Goal: Information Seeking & Learning: Learn about a topic

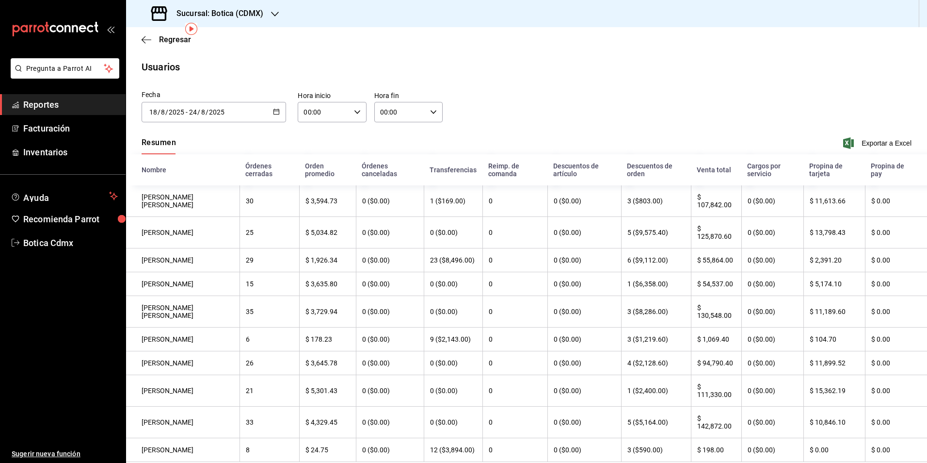
scroll to position [38, 0]
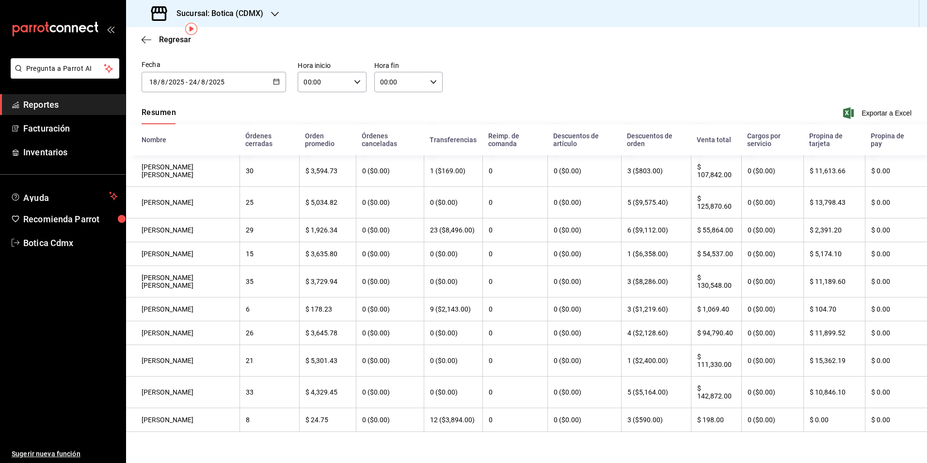
drag, startPoint x: 48, startPoint y: 100, endPoint x: 91, endPoint y: 90, distance: 44.3
click at [48, 100] on span "Reportes" at bounding box center [70, 104] width 95 height 13
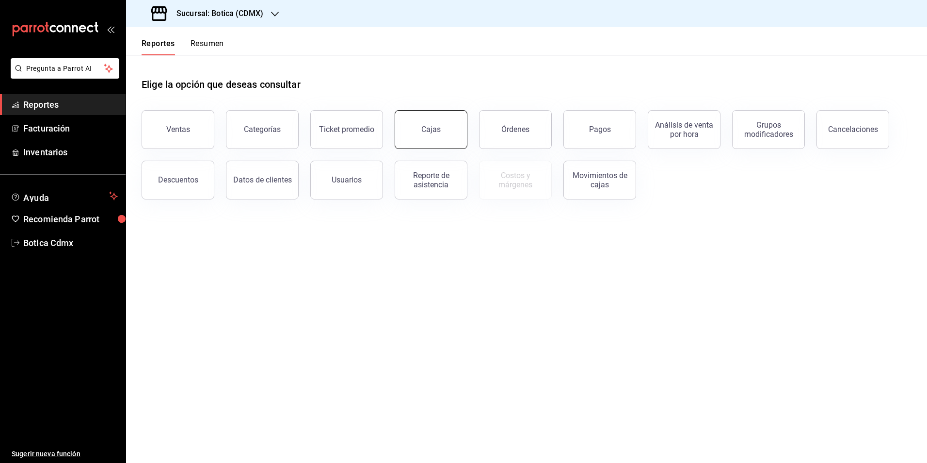
click at [431, 131] on div "Cajas" at bounding box center [430, 129] width 19 height 9
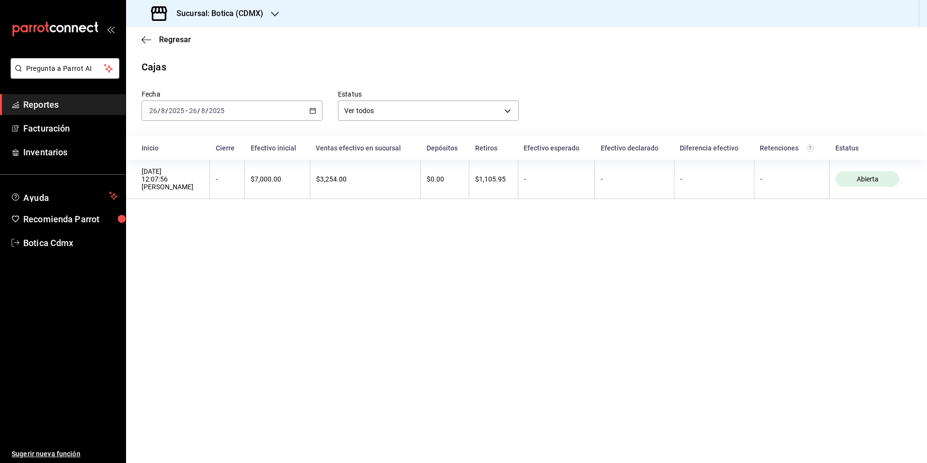
drag, startPoint x: 38, startPoint y: 109, endPoint x: 103, endPoint y: 102, distance: 64.8
click at [38, 109] on span "Reportes" at bounding box center [70, 104] width 95 height 13
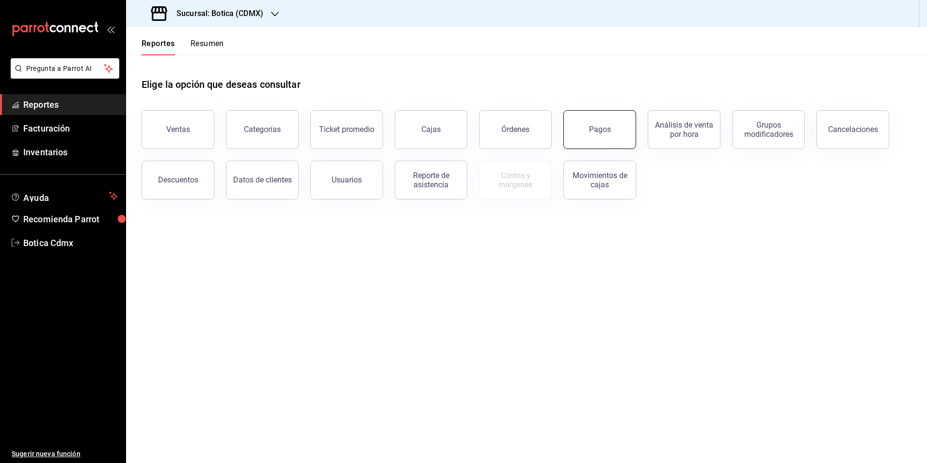
click at [597, 135] on button "Pagos" at bounding box center [599, 129] width 73 height 39
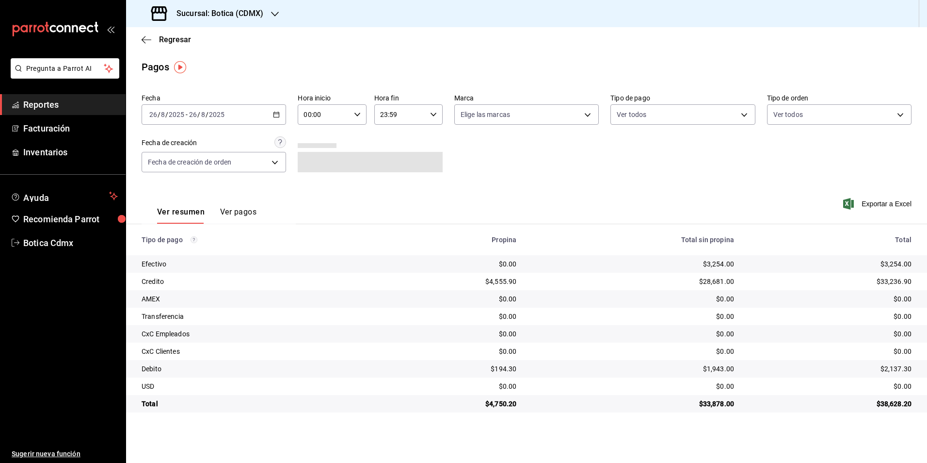
click at [363, 115] on div "00:00 Hora inicio" at bounding box center [332, 114] width 68 height 20
click at [328, 190] on button "02" at bounding box center [315, 185] width 31 height 19
type input "02:00"
click at [740, 114] on div at bounding box center [463, 231] width 927 height 463
click at [745, 115] on body "Pregunta a Parrot AI Reportes Facturación Inventarios Ayuda Recomienda Parrot B…" at bounding box center [463, 231] width 927 height 463
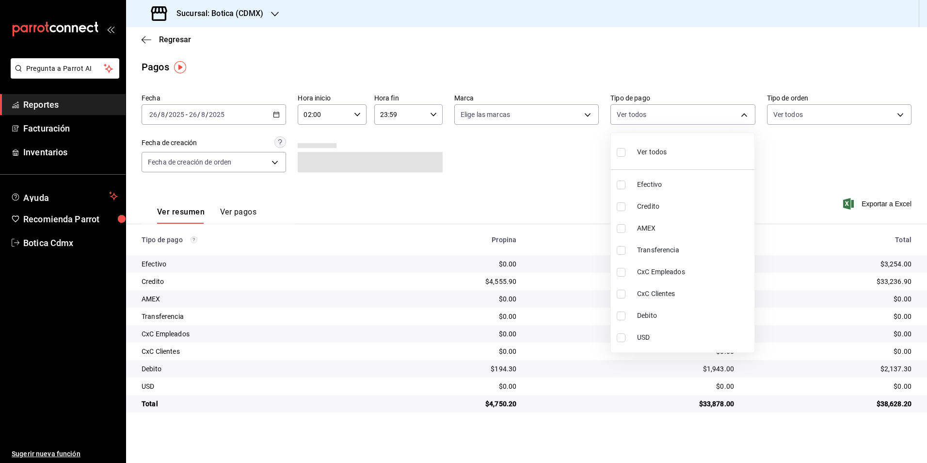
click at [646, 204] on span "Credito" at bounding box center [693, 206] width 113 height 10
type input "b4da851e-66ec-43b1-8a0b-e545688a4eb6"
checkbox input "true"
click at [643, 317] on span "Debito" at bounding box center [693, 315] width 113 height 10
type input "b4da851e-66ec-43b1-8a0b-e545688a4eb6,11579032-5cf0-46af-9956-e0058136143e"
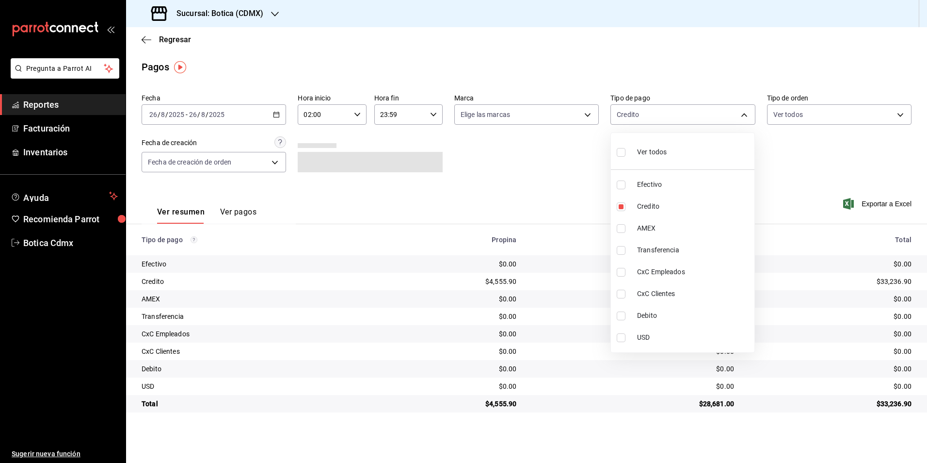
checkbox input "true"
click at [774, 186] on div at bounding box center [463, 231] width 927 height 463
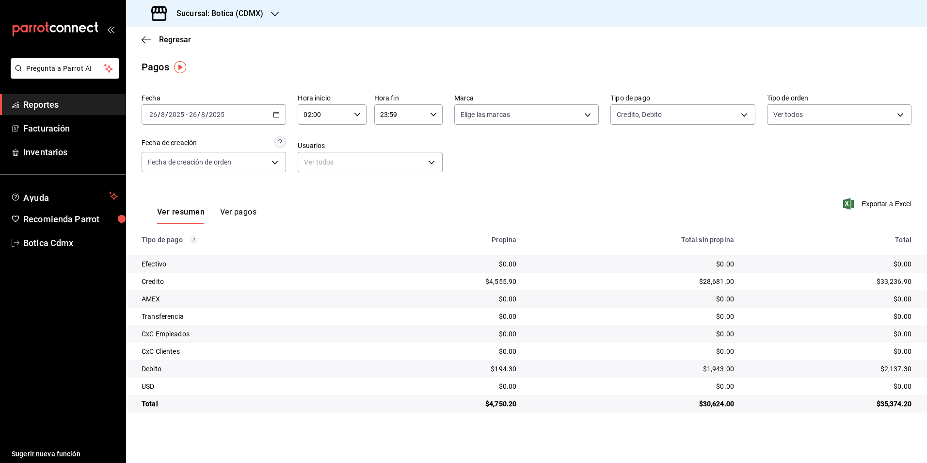
click at [354, 113] on icon "button" at bounding box center [357, 114] width 7 height 7
click at [317, 188] on span "04" at bounding box center [314, 186] width 19 height 8
type input "04:00"
click at [611, 173] on div at bounding box center [463, 231] width 927 height 463
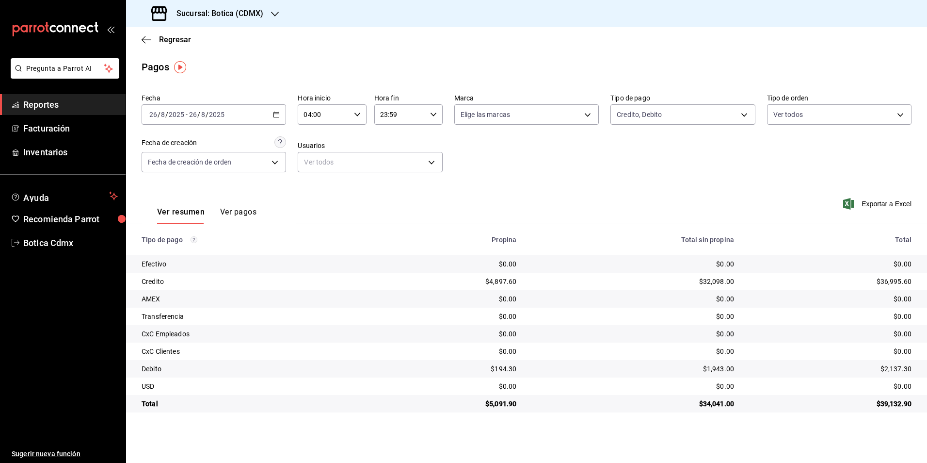
click at [48, 100] on span "Reportes" at bounding box center [70, 104] width 95 height 13
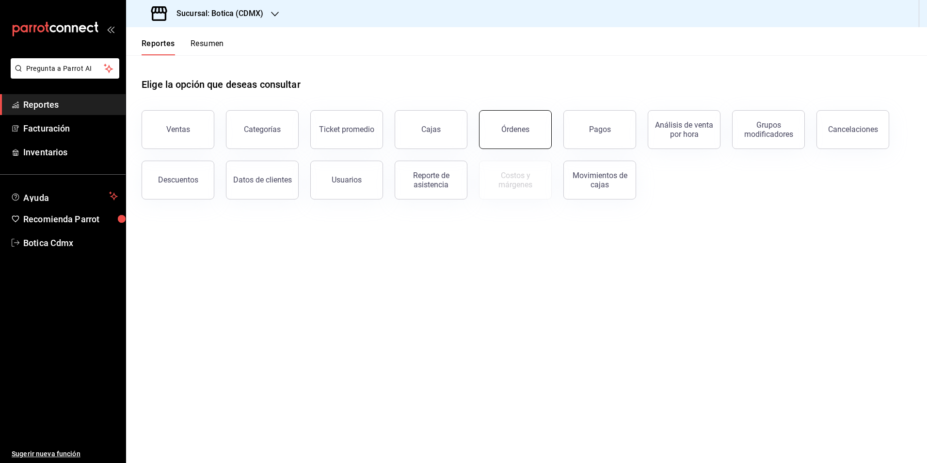
click at [524, 113] on button "Órdenes" at bounding box center [515, 129] width 73 height 39
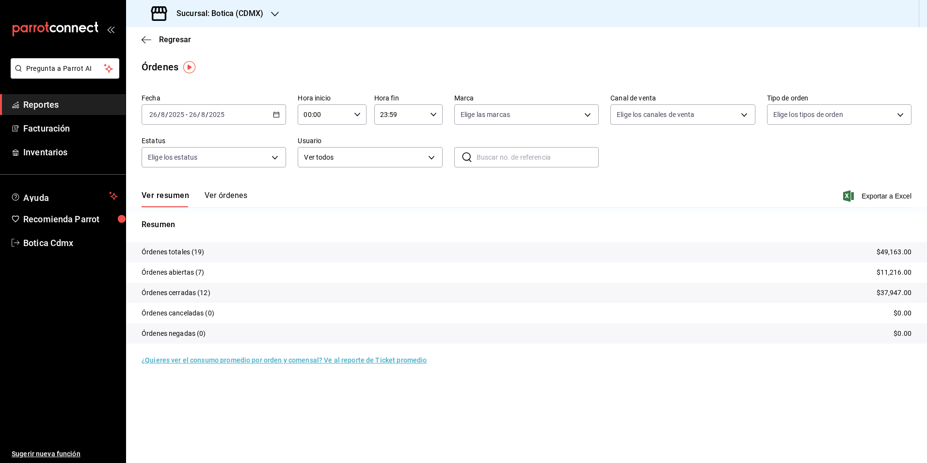
click at [362, 112] on div "00:00 Hora inicio" at bounding box center [332, 114] width 68 height 20
click at [317, 182] on span "02" at bounding box center [314, 186] width 19 height 8
type input "02:00"
click at [40, 100] on div at bounding box center [463, 231] width 927 height 463
click at [62, 109] on span "Reportes" at bounding box center [70, 104] width 95 height 13
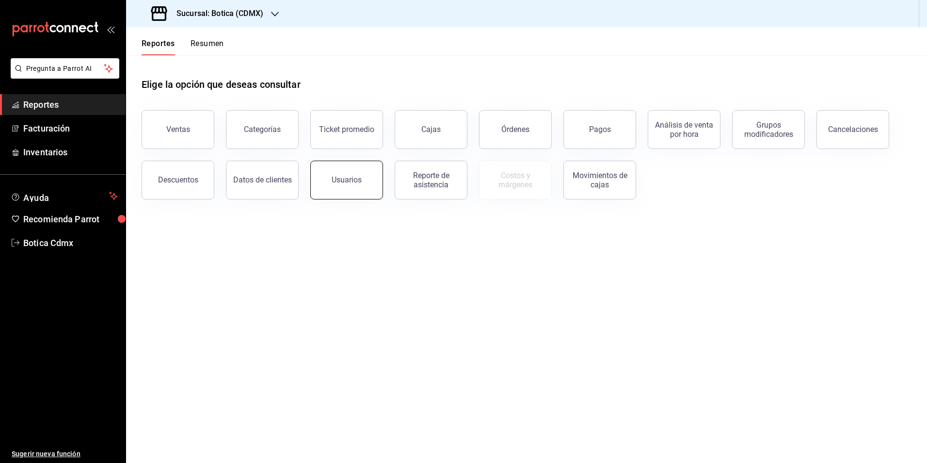
click at [335, 176] on div "Usuarios" at bounding box center [347, 179] width 30 height 9
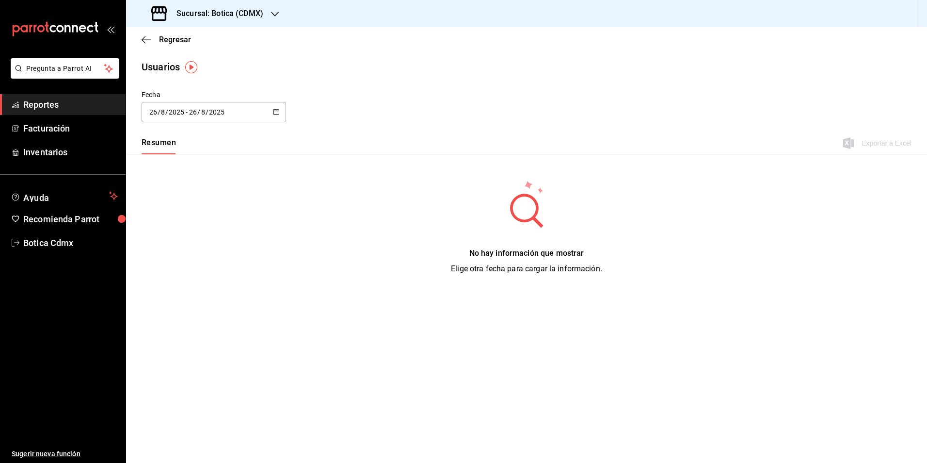
click at [276, 113] on icon "button" at bounding box center [276, 111] width 7 height 7
click at [178, 255] on li "Rango de fechas" at bounding box center [188, 252] width 92 height 22
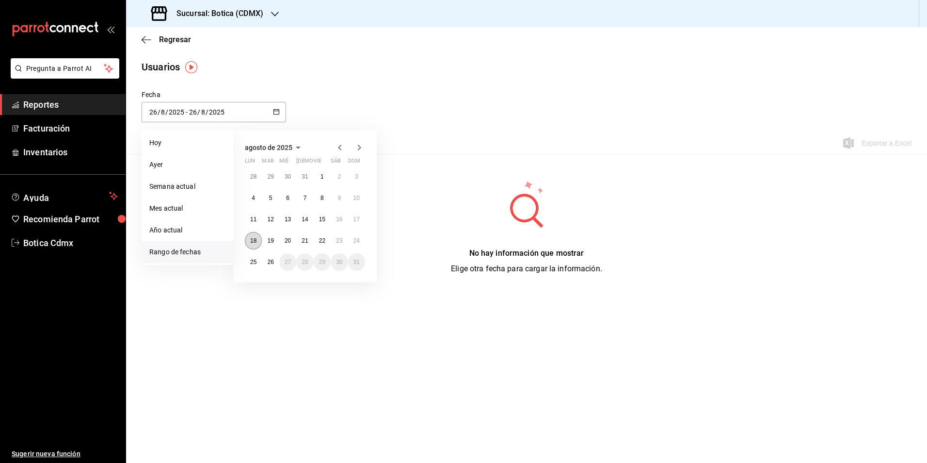
click at [256, 239] on abbr "18" at bounding box center [253, 240] width 6 height 7
click at [362, 240] on button "24" at bounding box center [356, 240] width 17 height 17
type input "[DATE]"
type input "18"
type input "[DATE]"
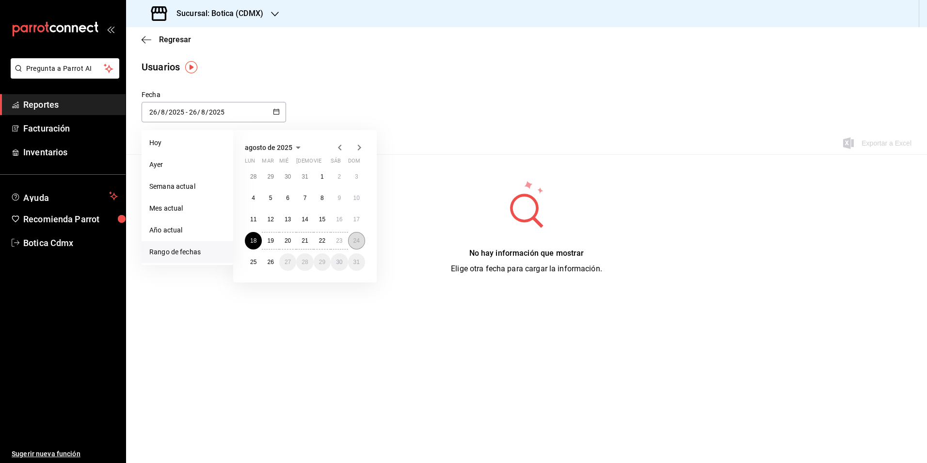
type input "24"
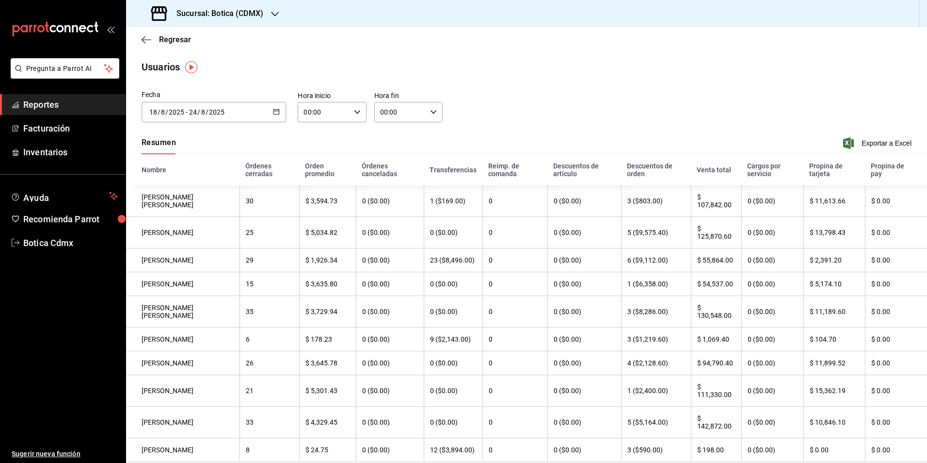
click at [273, 108] on icon "button" at bounding box center [276, 111] width 7 height 7
click at [588, 265] on th "0 ($0.00)" at bounding box center [584, 260] width 74 height 24
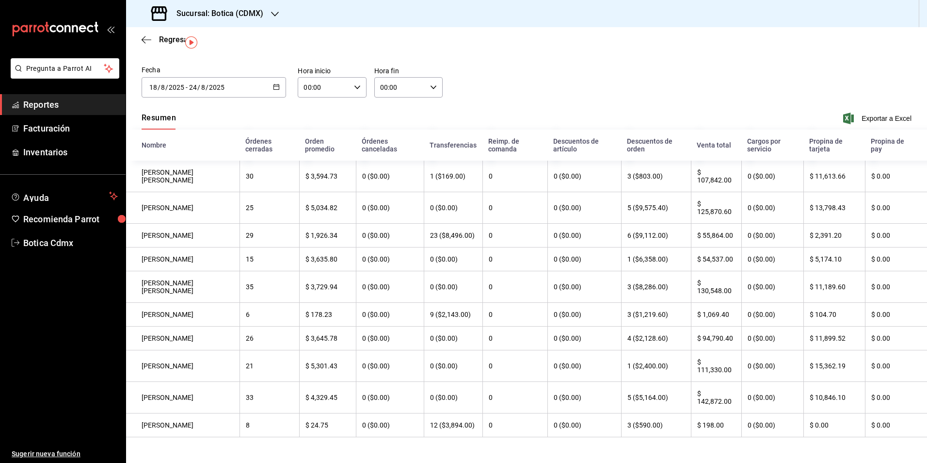
scroll to position [38, 0]
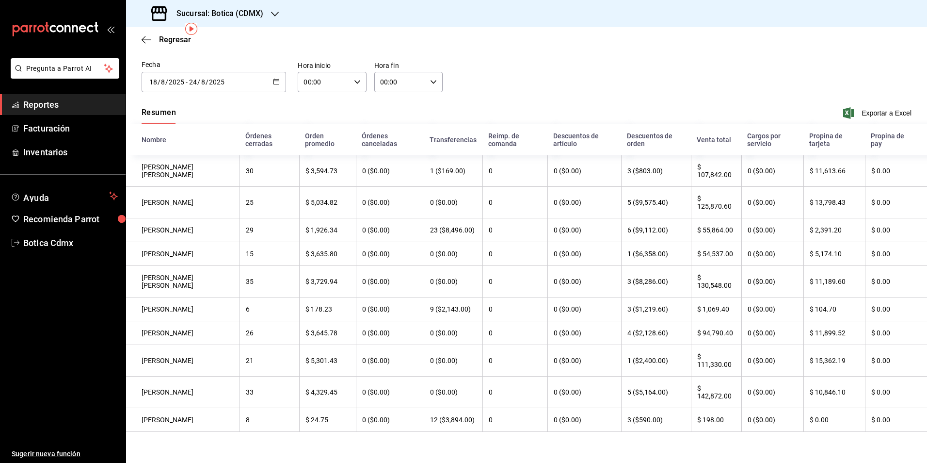
drag, startPoint x: 45, startPoint y: 101, endPoint x: 51, endPoint y: 99, distance: 7.1
click at [45, 101] on span "Reportes" at bounding box center [70, 104] width 95 height 13
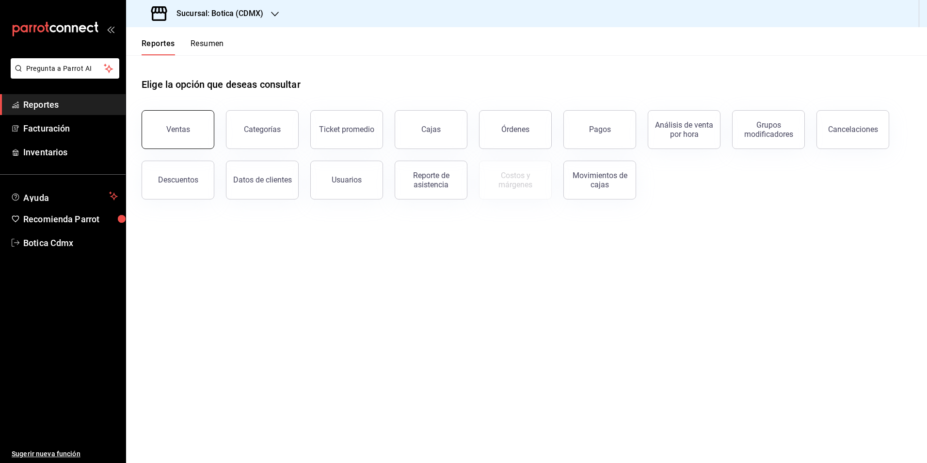
click at [182, 134] on button "Ventas" at bounding box center [178, 129] width 73 height 39
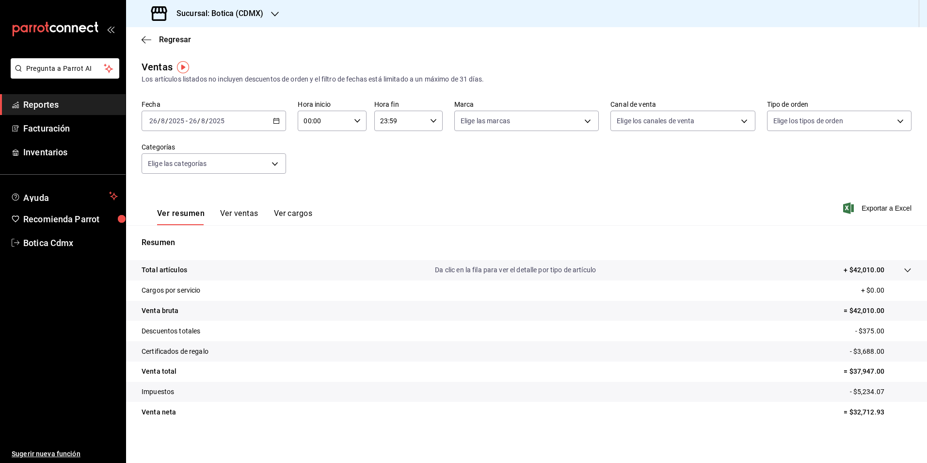
click at [275, 119] on \(Stroke\) "button" at bounding box center [276, 120] width 6 height 5
click at [183, 235] on span "Rango de fechas" at bounding box center [187, 237] width 75 height 10
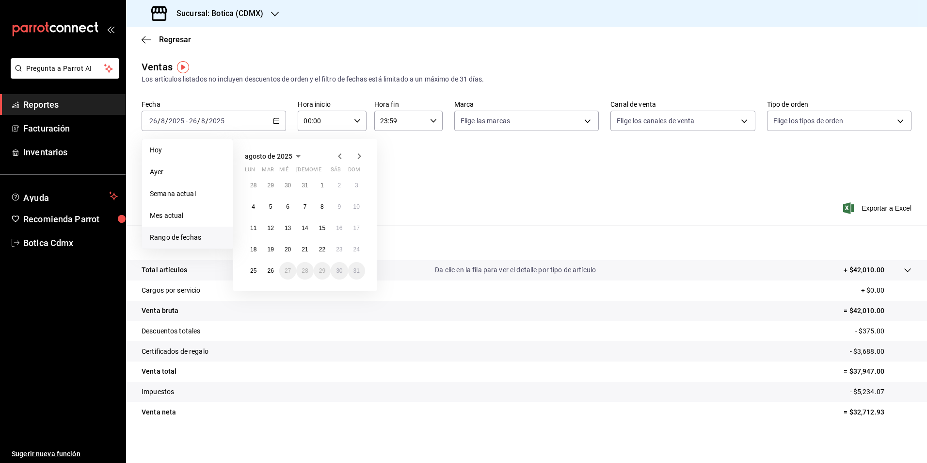
click at [338, 156] on icon "button" at bounding box center [340, 156] width 12 height 12
click at [255, 186] on abbr "30" at bounding box center [253, 189] width 6 height 7
click at [360, 294] on button "6" at bounding box center [356, 291] width 17 height 17
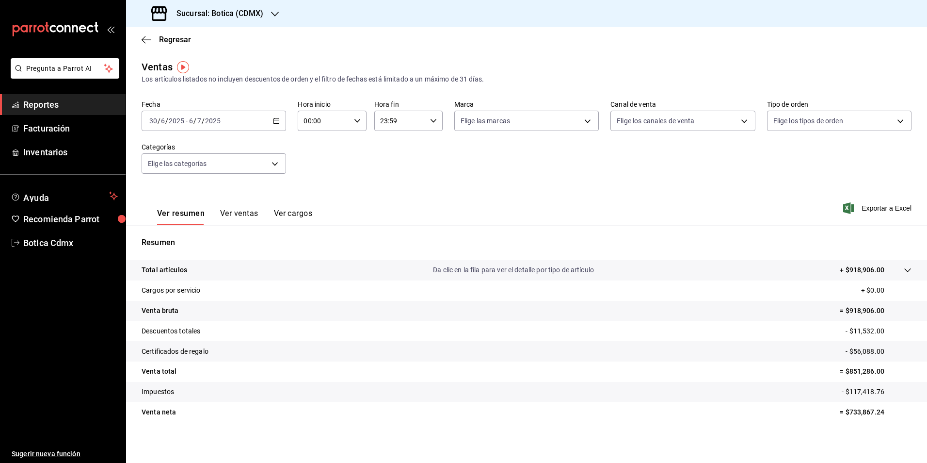
drag, startPoint x: 50, startPoint y: 109, endPoint x: 55, endPoint y: 108, distance: 5.4
click at [50, 109] on span "Reportes" at bounding box center [70, 104] width 95 height 13
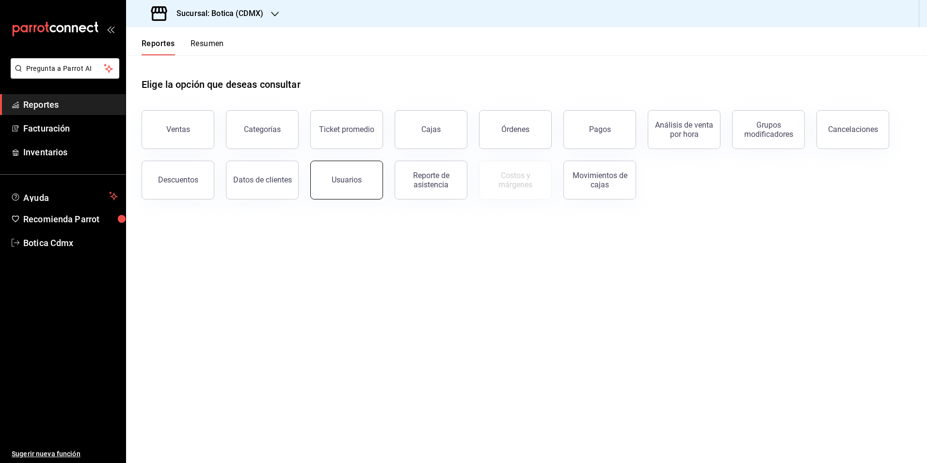
click at [364, 191] on button "Usuarios" at bounding box center [346, 179] width 73 height 39
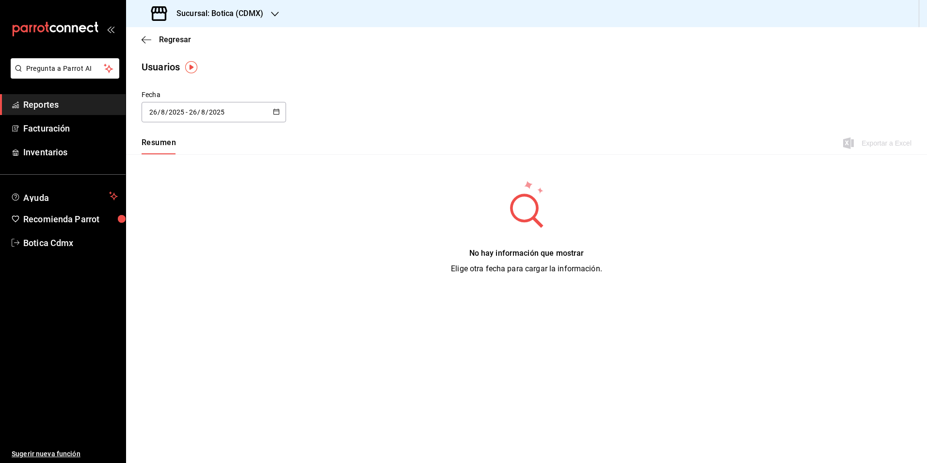
click at [273, 111] on icon "button" at bounding box center [276, 111] width 7 height 7
click at [173, 255] on li "Rango de fechas" at bounding box center [188, 252] width 92 height 22
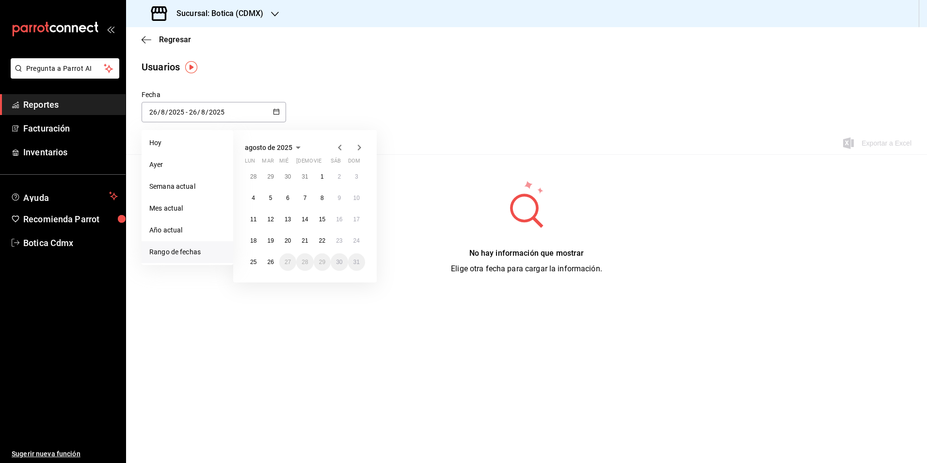
click at [342, 149] on icon "button" at bounding box center [340, 148] width 12 height 12
click at [255, 181] on button "30" at bounding box center [253, 180] width 17 height 17
click at [356, 282] on abbr "6" at bounding box center [356, 283] width 3 height 7
type input "[DATE]"
type input "30"
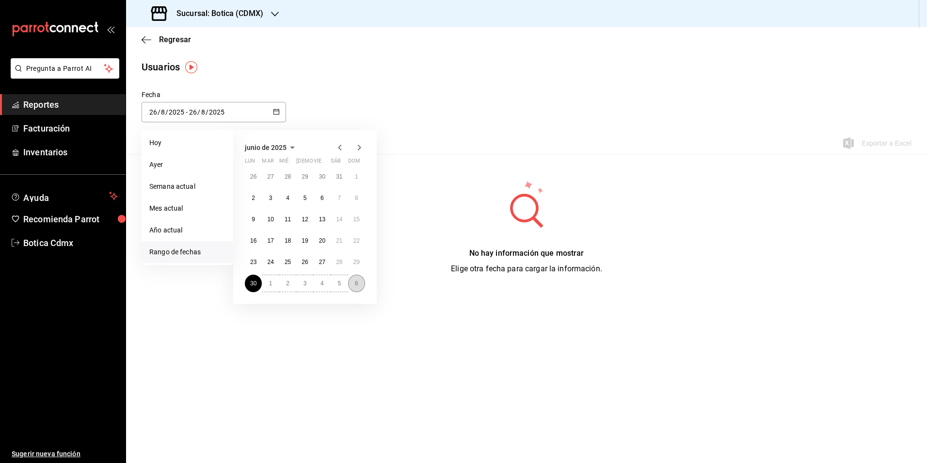
type input "6"
type input "[DATE]"
type input "6"
type input "7"
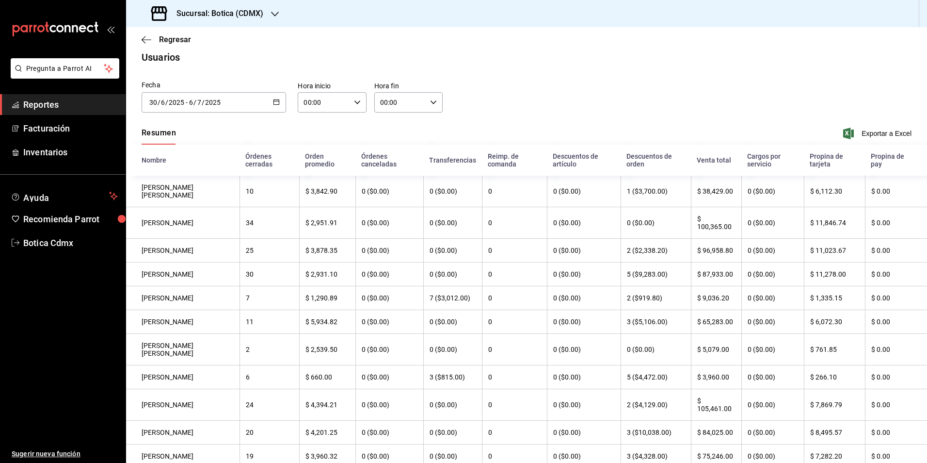
scroll to position [6, 0]
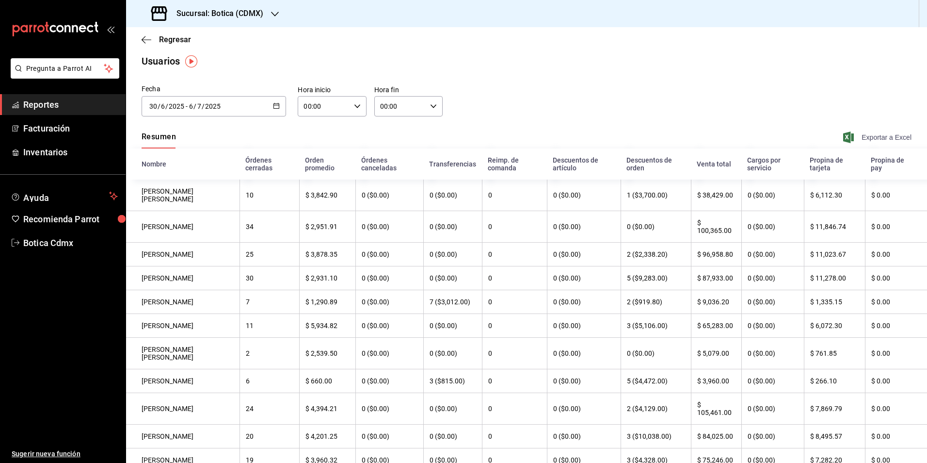
click at [875, 139] on span "Exportar a Excel" at bounding box center [878, 137] width 66 height 12
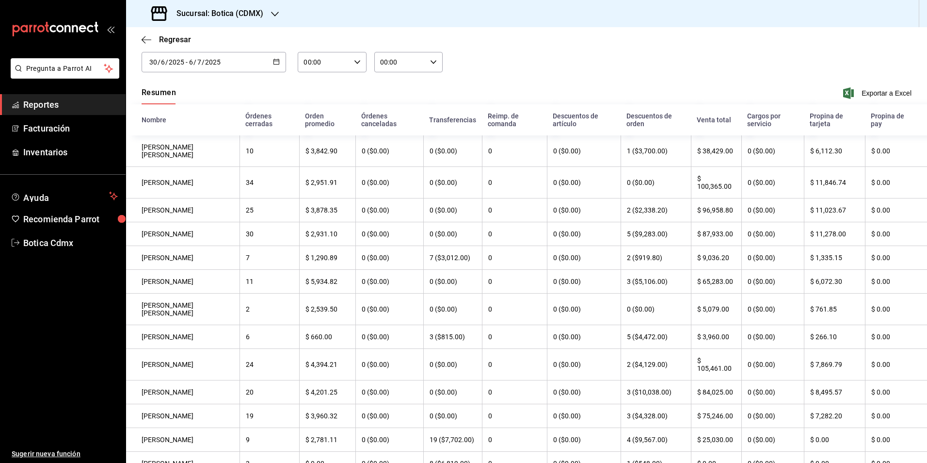
scroll to position [103, 0]
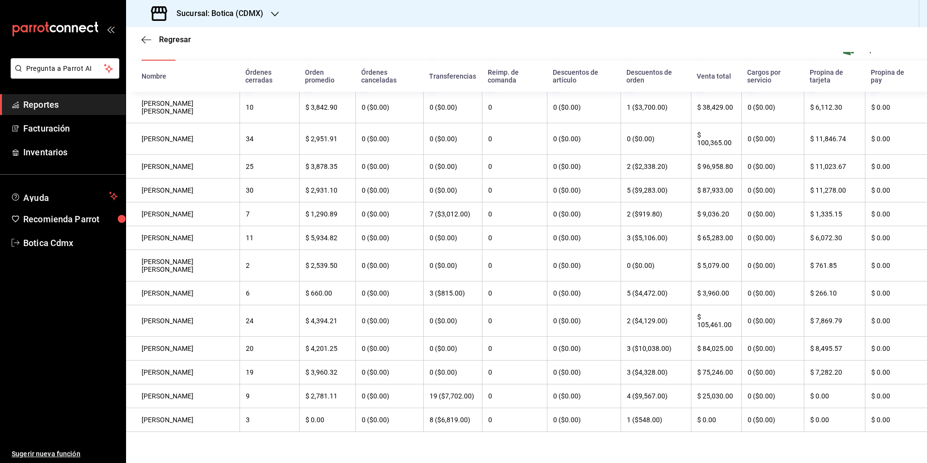
click at [320, 391] on th "$ 2,781.11" at bounding box center [327, 396] width 57 height 24
click at [53, 103] on span "Reportes" at bounding box center [70, 104] width 95 height 13
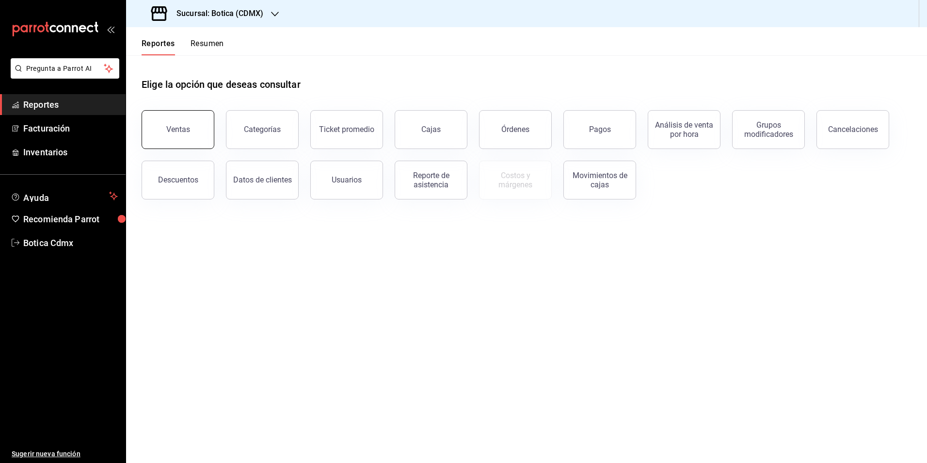
click at [195, 135] on button "Ventas" at bounding box center [178, 129] width 73 height 39
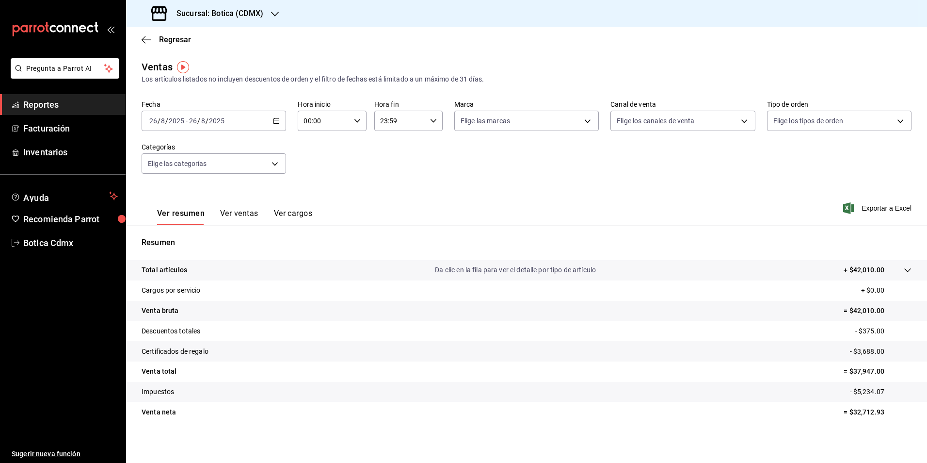
click at [274, 122] on icon "button" at bounding box center [276, 120] width 7 height 7
click at [156, 239] on span "Rango de fechas" at bounding box center [187, 237] width 75 height 10
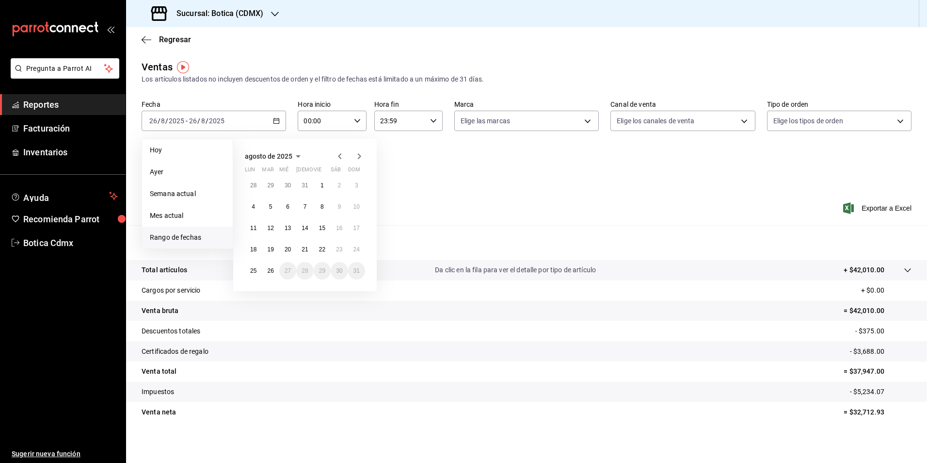
click at [341, 157] on icon "button" at bounding box center [340, 156] width 12 height 12
click at [341, 157] on icon "button" at bounding box center [340, 158] width 12 height 12
click at [251, 287] on button "30" at bounding box center [253, 291] width 17 height 17
click at [357, 296] on button "6" at bounding box center [356, 291] width 17 height 17
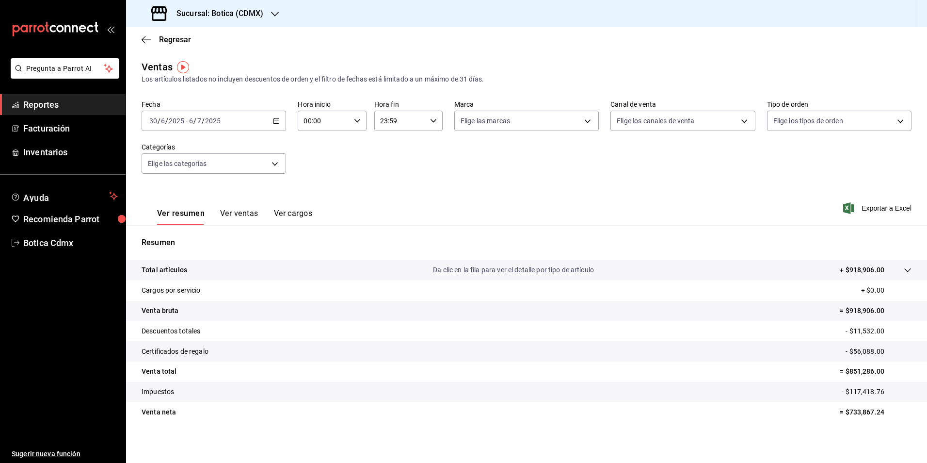
click at [278, 118] on \(Stroke\) "button" at bounding box center [278, 118] width 0 height 0
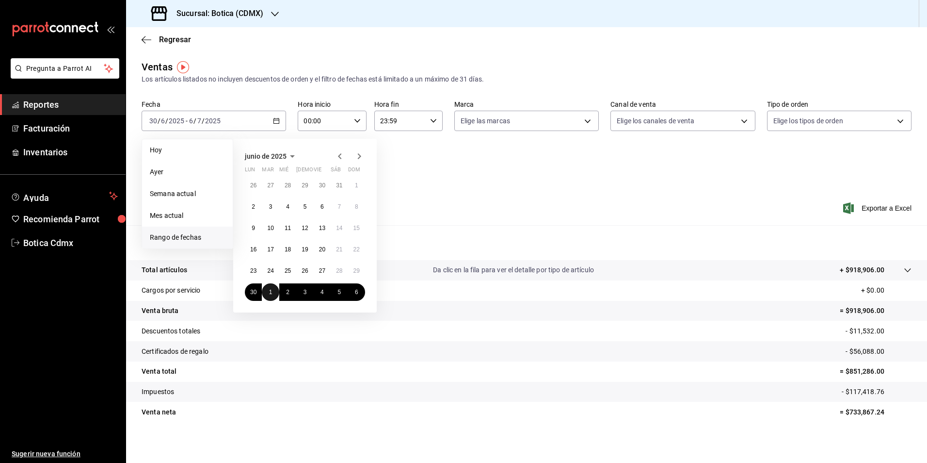
click at [271, 297] on button "1" at bounding box center [270, 291] width 17 height 17
click at [353, 186] on button "6" at bounding box center [356, 188] width 17 height 17
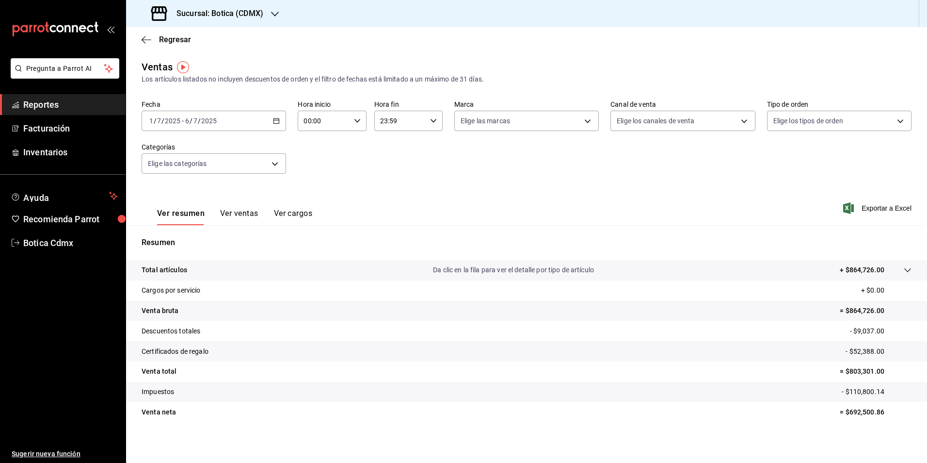
click at [52, 105] on span "Reportes" at bounding box center [70, 104] width 95 height 13
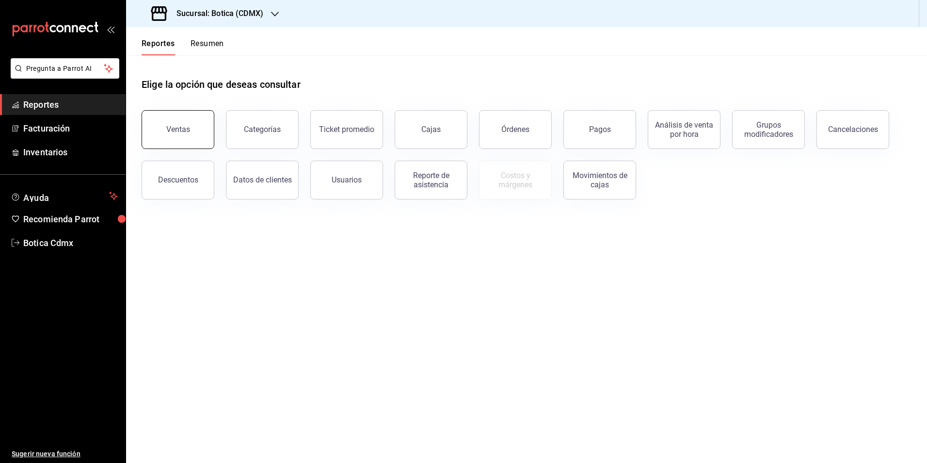
click at [180, 128] on div "Ventas" at bounding box center [178, 129] width 24 height 9
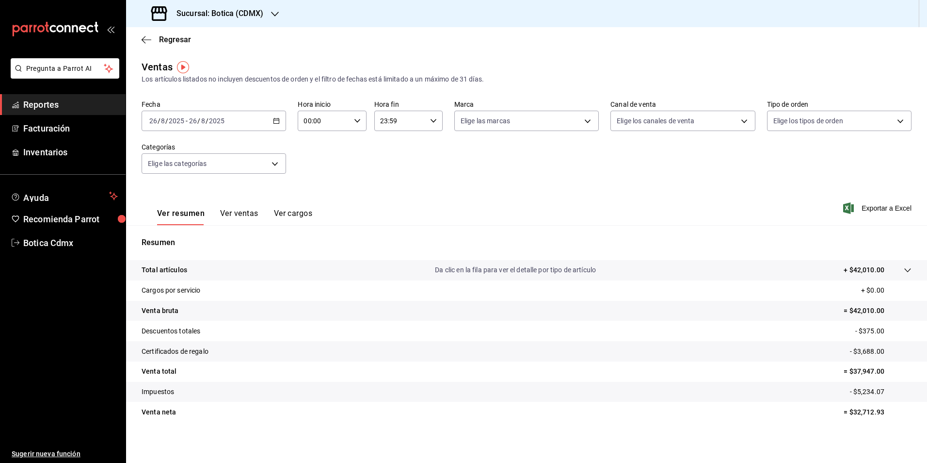
click at [273, 119] on \(Stroke\) "button" at bounding box center [276, 120] width 6 height 5
click at [156, 232] on span "Rango de fechas" at bounding box center [187, 237] width 75 height 10
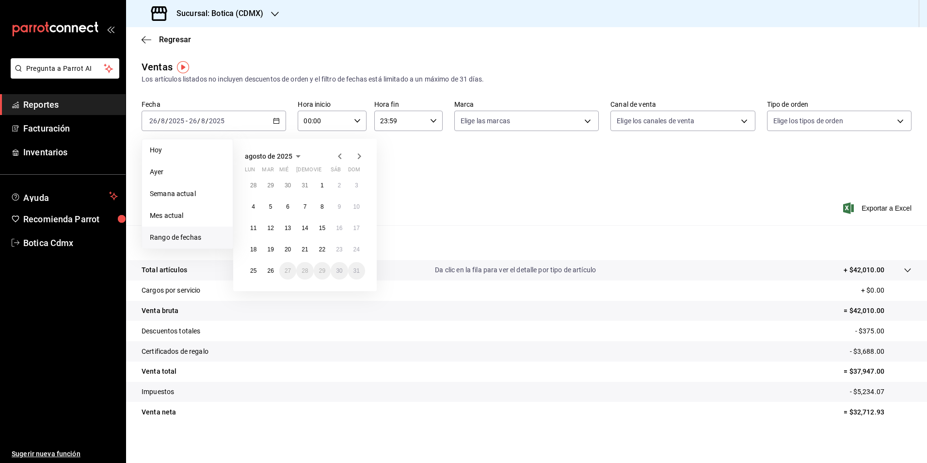
click at [342, 154] on icon "button" at bounding box center [340, 156] width 12 height 12
click at [253, 203] on button "7" at bounding box center [253, 210] width 17 height 17
click at [361, 208] on button "13" at bounding box center [356, 210] width 17 height 17
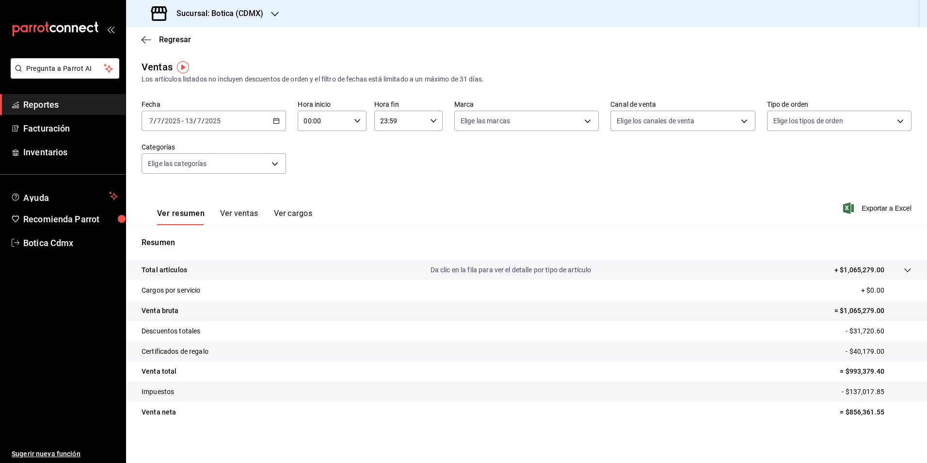
click at [777, 391] on tr "Impuestos - $137,017.85" at bounding box center [526, 392] width 801 height 20
drag, startPoint x: 36, startPoint y: 105, endPoint x: 52, endPoint y: 104, distance: 16.0
click at [36, 105] on span "Reportes" at bounding box center [70, 104] width 95 height 13
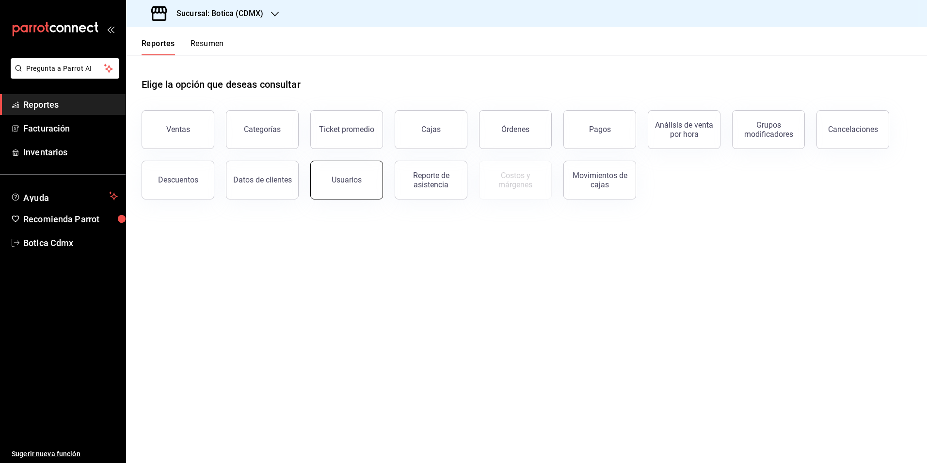
click at [351, 183] on div "Usuarios" at bounding box center [347, 179] width 30 height 9
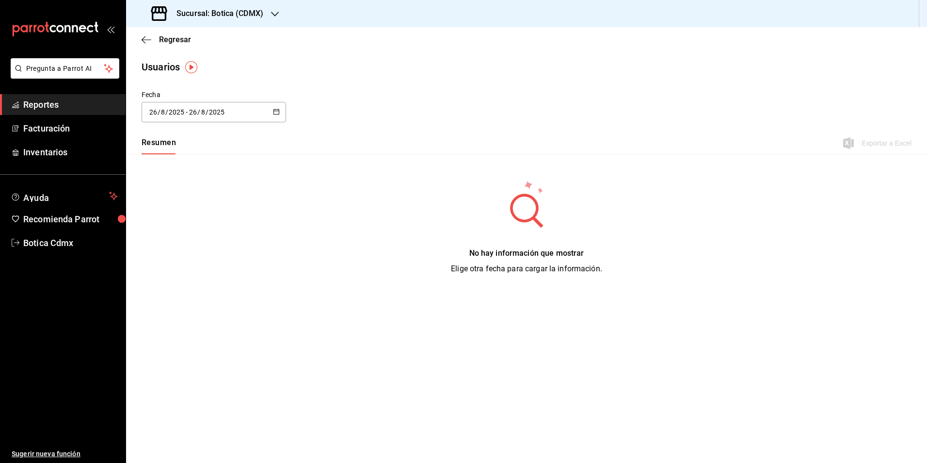
click at [272, 112] on div "[DATE] [DATE] - [DATE] [DATE]" at bounding box center [214, 112] width 144 height 20
click at [176, 252] on li "Rango de fechas" at bounding box center [188, 252] width 92 height 22
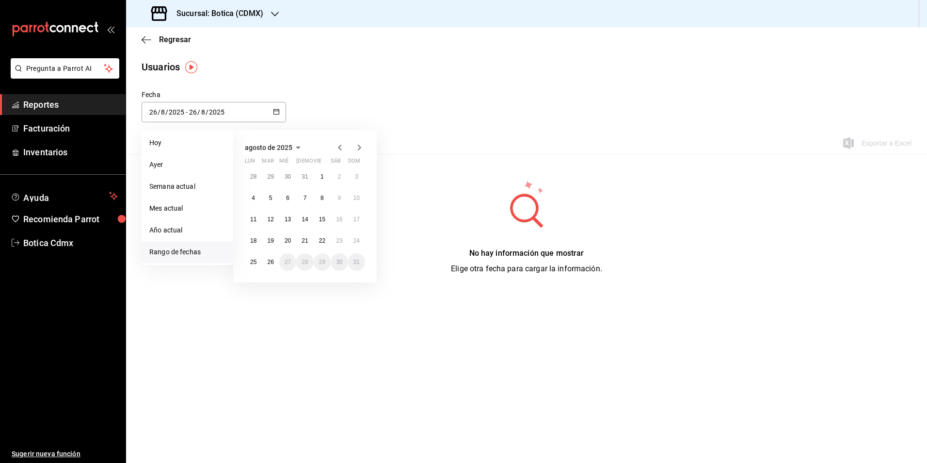
click at [340, 148] on icon "button" at bounding box center [340, 148] width 12 height 12
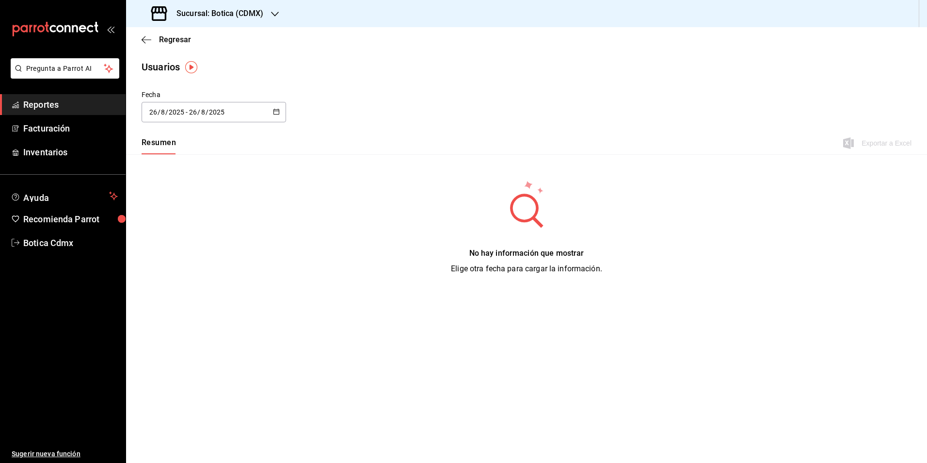
click at [105, 268] on ul "Sugerir nueva función" at bounding box center [63, 358] width 126 height 210
click at [273, 114] on button "button" at bounding box center [276, 112] width 7 height 8
click at [162, 255] on li "Rango de fechas" at bounding box center [188, 252] width 92 height 22
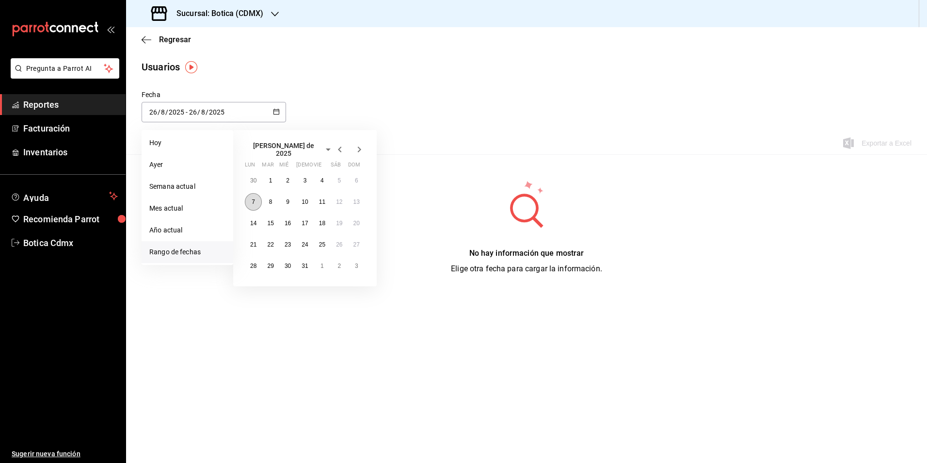
click at [255, 198] on abbr "7" at bounding box center [253, 201] width 3 height 7
click at [354, 198] on abbr "13" at bounding box center [356, 201] width 6 height 7
type input "[DATE]"
type input "7"
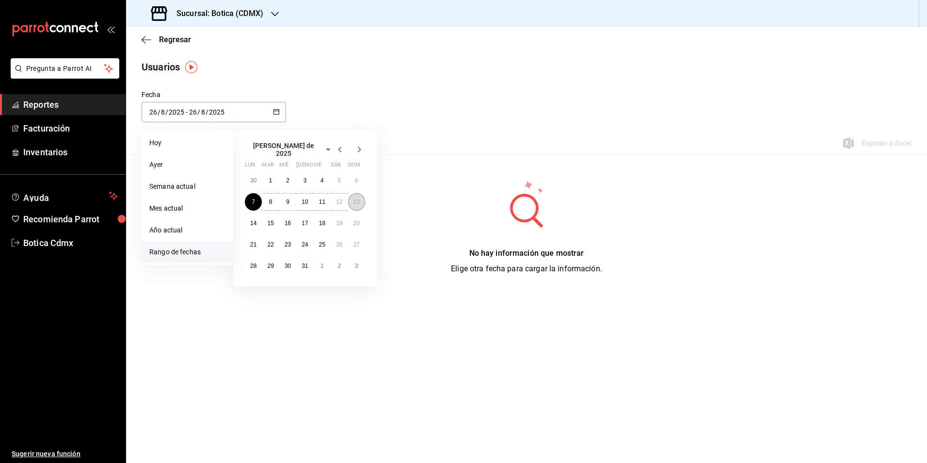
type input "[DATE]"
type input "13"
type input "7"
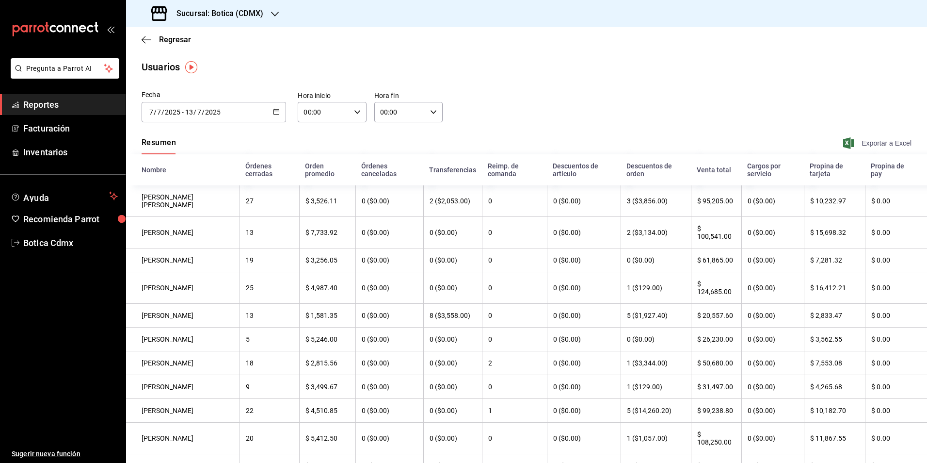
click at [877, 142] on span "Exportar a Excel" at bounding box center [878, 143] width 66 height 12
click at [70, 108] on span "Reportes" at bounding box center [70, 104] width 95 height 13
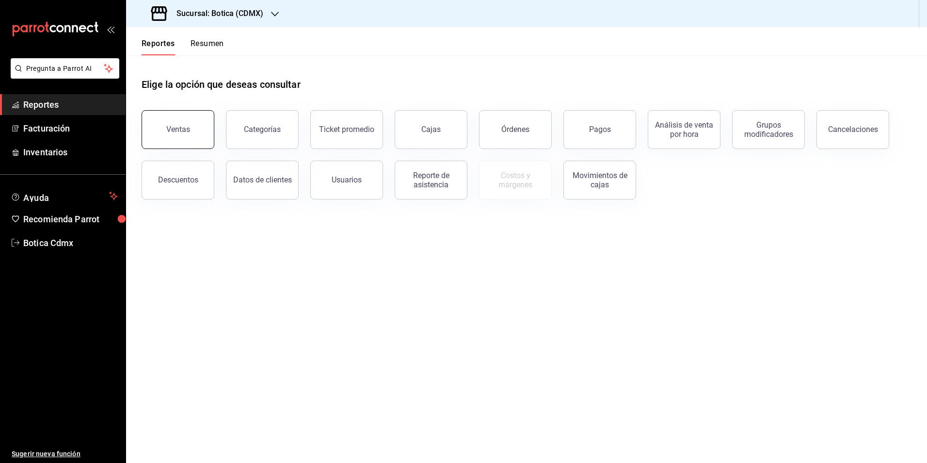
click at [176, 136] on button "Ventas" at bounding box center [178, 129] width 73 height 39
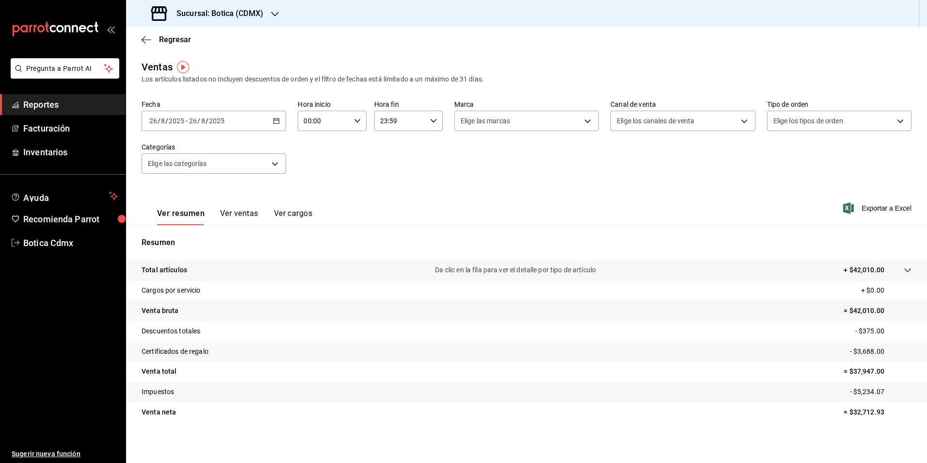
click at [273, 121] on \(Stroke\) "button" at bounding box center [276, 120] width 6 height 5
click at [158, 235] on span "Rango de fechas" at bounding box center [187, 237] width 75 height 10
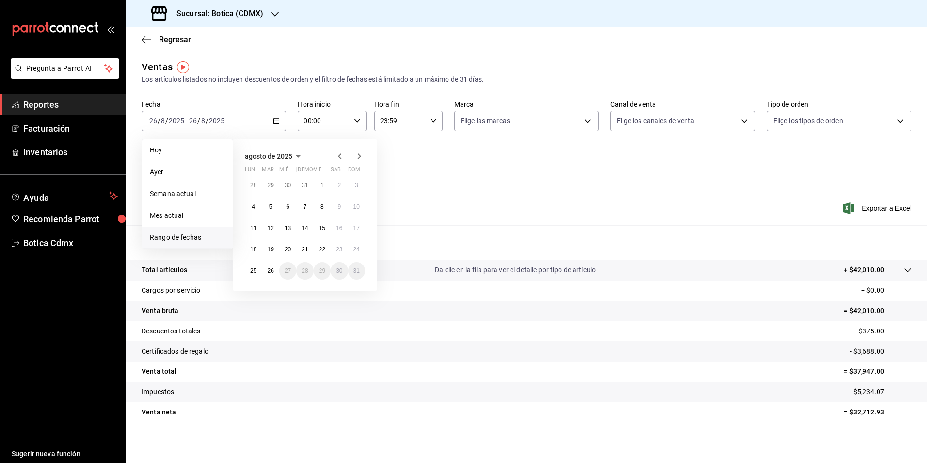
click at [338, 155] on icon "button" at bounding box center [340, 156] width 12 height 12
click at [255, 209] on abbr "7" at bounding box center [253, 210] width 3 height 7
click at [354, 212] on button "13" at bounding box center [356, 210] width 17 height 17
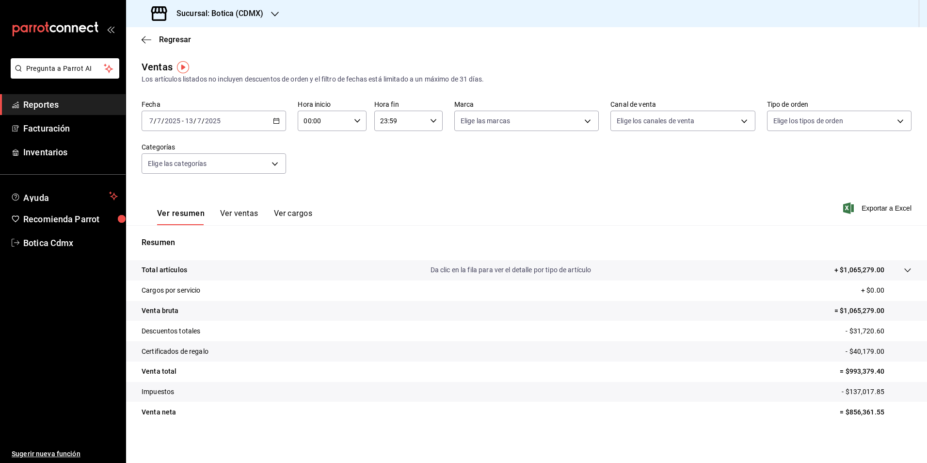
click at [42, 106] on span "Reportes" at bounding box center [70, 104] width 95 height 13
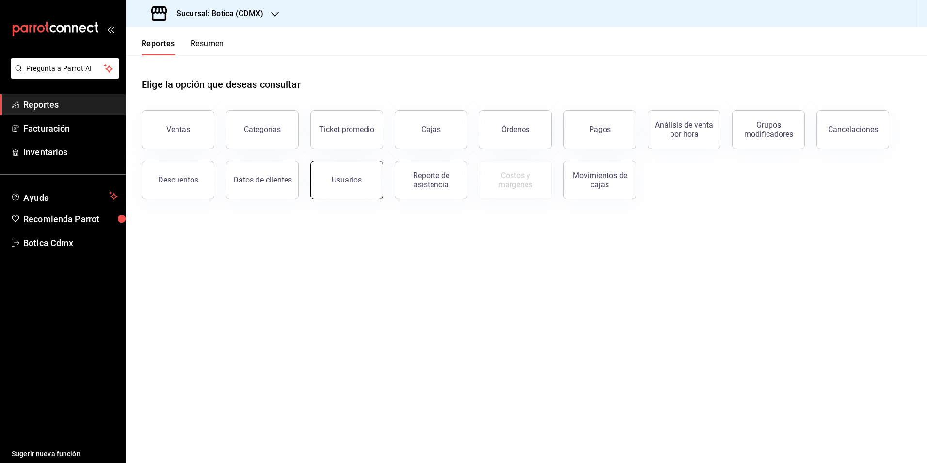
click at [353, 186] on button "Usuarios" at bounding box center [346, 179] width 73 height 39
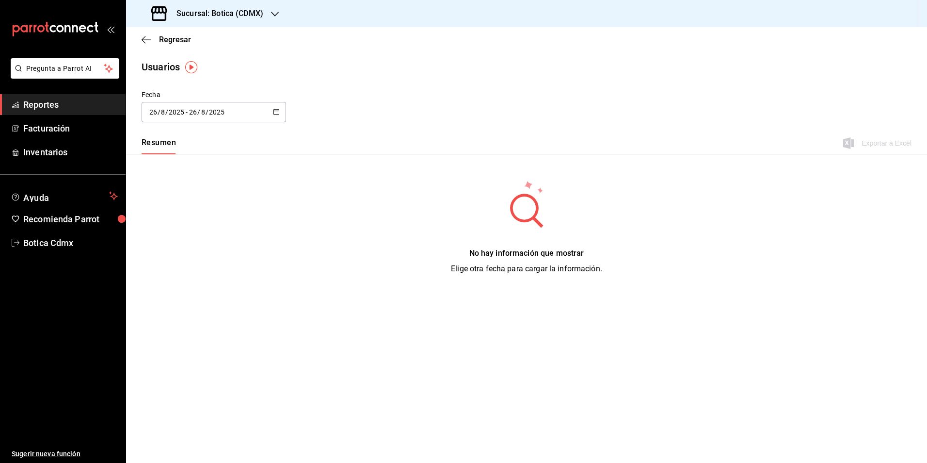
click at [271, 111] on div "[DATE] [DATE] - [DATE] [DATE]" at bounding box center [214, 112] width 144 height 20
click at [180, 254] on li "Rango de fechas" at bounding box center [188, 252] width 92 height 22
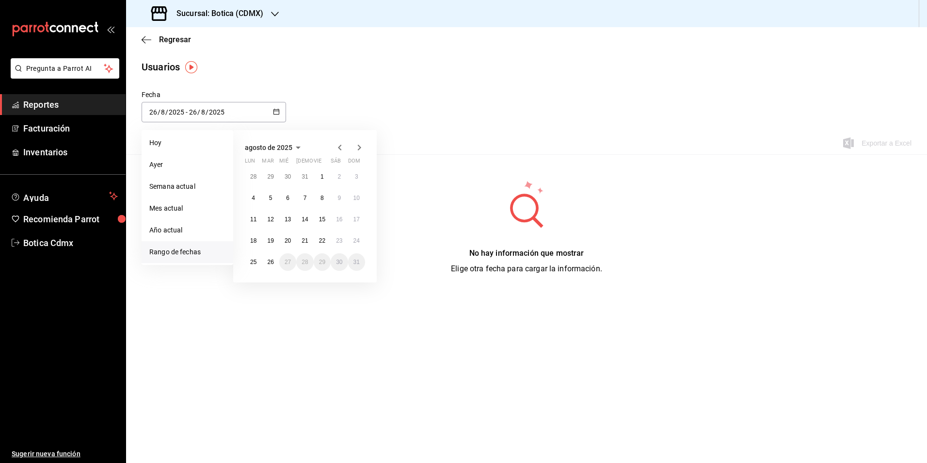
click at [335, 147] on icon "button" at bounding box center [340, 148] width 12 height 12
click at [253, 177] on abbr "30" at bounding box center [253, 180] width 6 height 7
click at [355, 282] on abbr "6" at bounding box center [356, 283] width 3 height 7
type input "[DATE]"
type input "30"
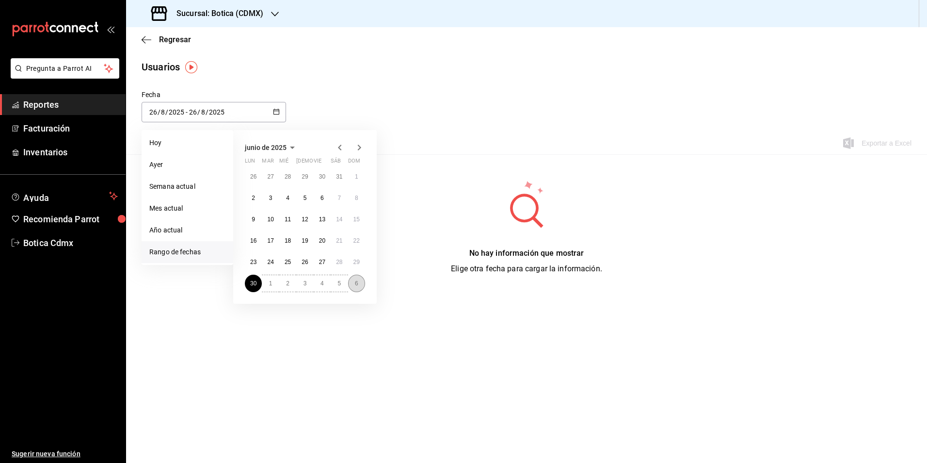
type input "6"
type input "[DATE]"
type input "6"
type input "7"
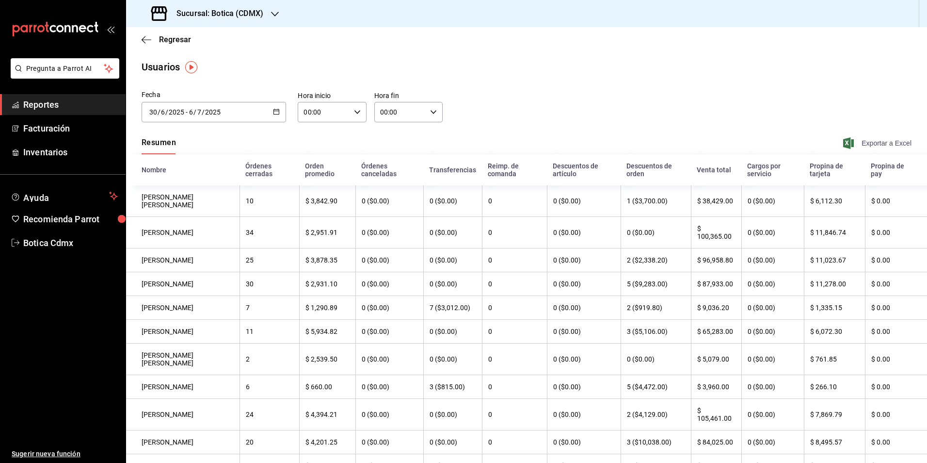
click at [879, 144] on span "Exportar a Excel" at bounding box center [878, 143] width 66 height 12
click at [52, 105] on span "Reportes" at bounding box center [70, 104] width 95 height 13
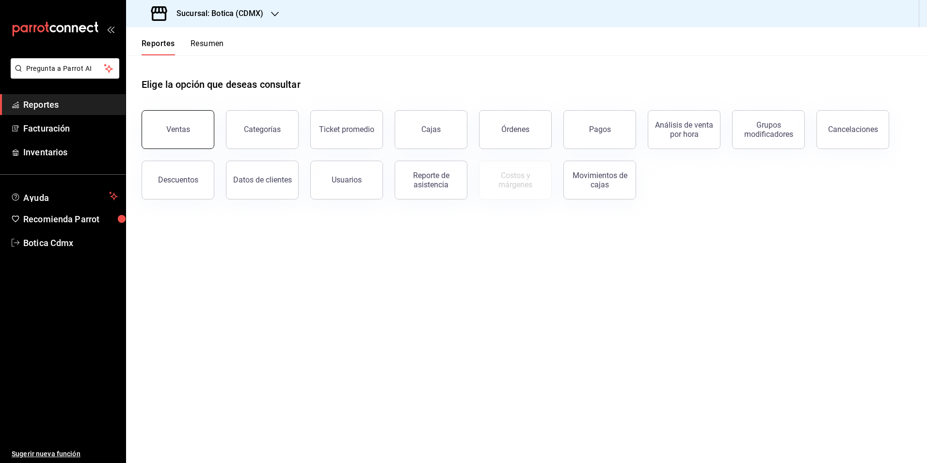
click at [170, 135] on button "Ventas" at bounding box center [178, 129] width 73 height 39
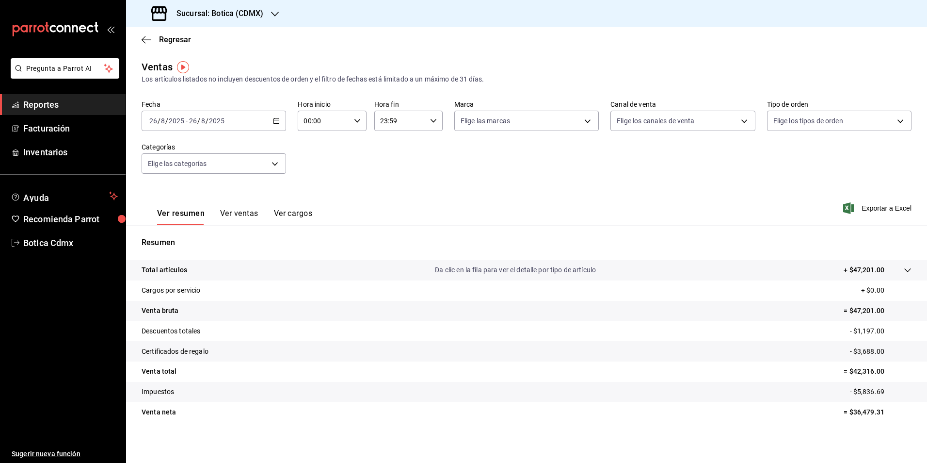
click at [275, 119] on \(Stroke\) "button" at bounding box center [276, 120] width 6 height 5
click at [183, 239] on span "Rango de fechas" at bounding box center [187, 237] width 75 height 10
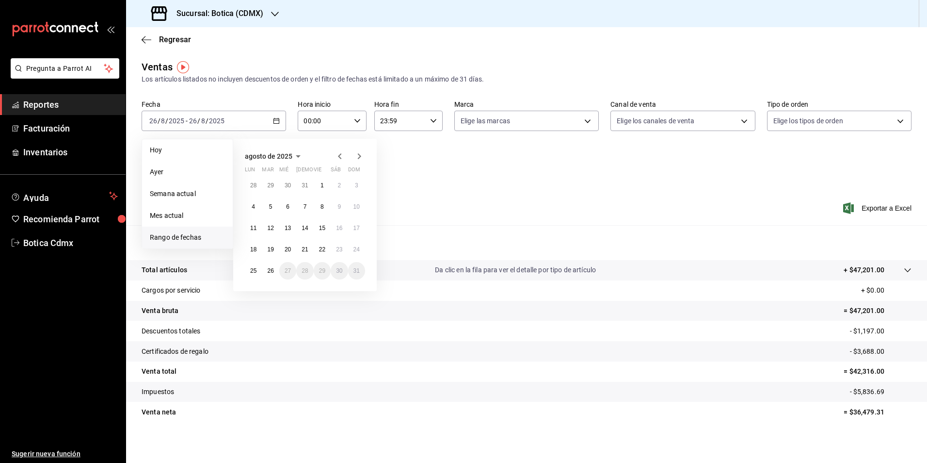
click at [342, 153] on icon "button" at bounding box center [340, 156] width 12 height 12
click at [249, 183] on button "30" at bounding box center [253, 188] width 17 height 17
click at [355, 291] on abbr "6" at bounding box center [356, 291] width 3 height 7
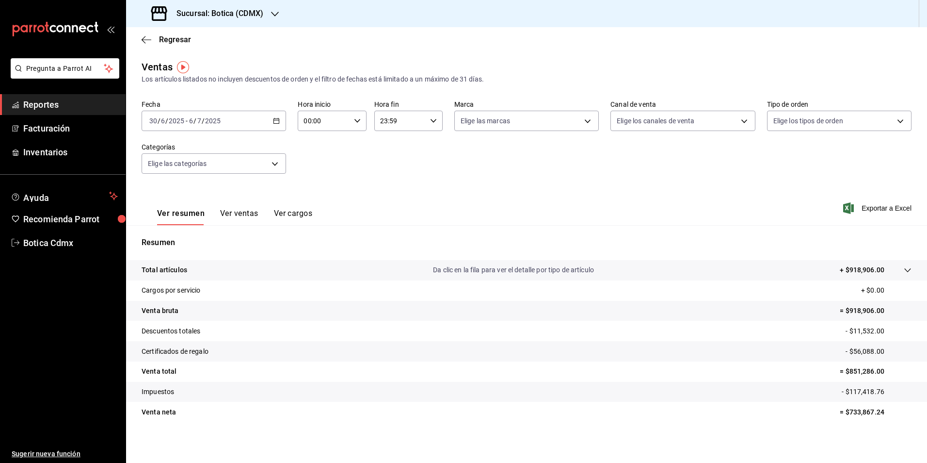
click at [274, 124] on div "[DATE] [DATE] - [DATE] [DATE]" at bounding box center [214, 121] width 144 height 20
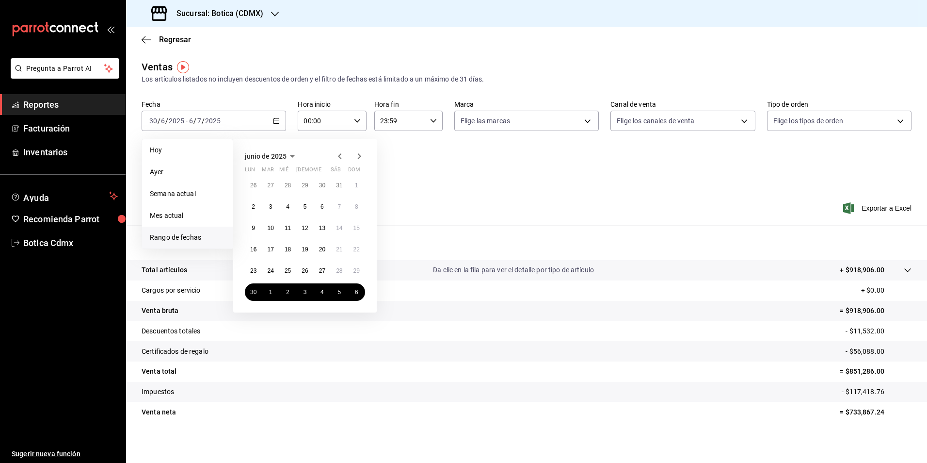
click at [360, 156] on icon "button" at bounding box center [359, 156] width 3 height 6
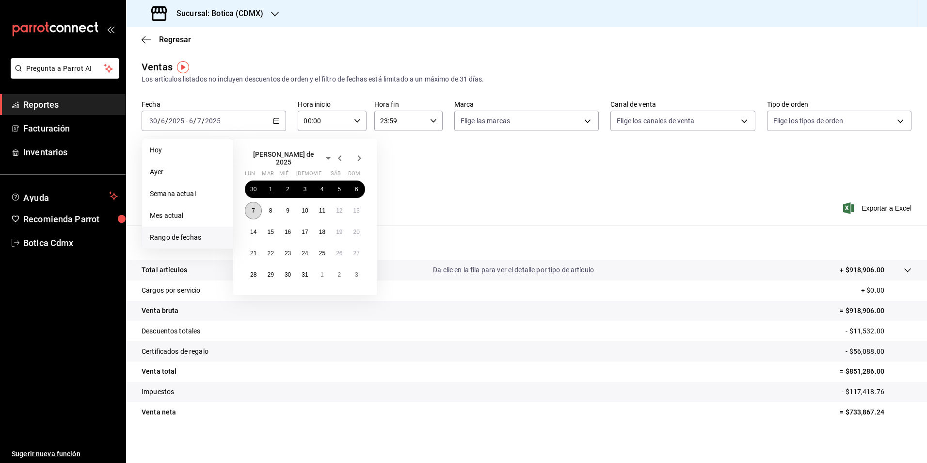
click at [257, 207] on button "7" at bounding box center [253, 210] width 17 height 17
click at [360, 209] on button "13" at bounding box center [356, 210] width 17 height 17
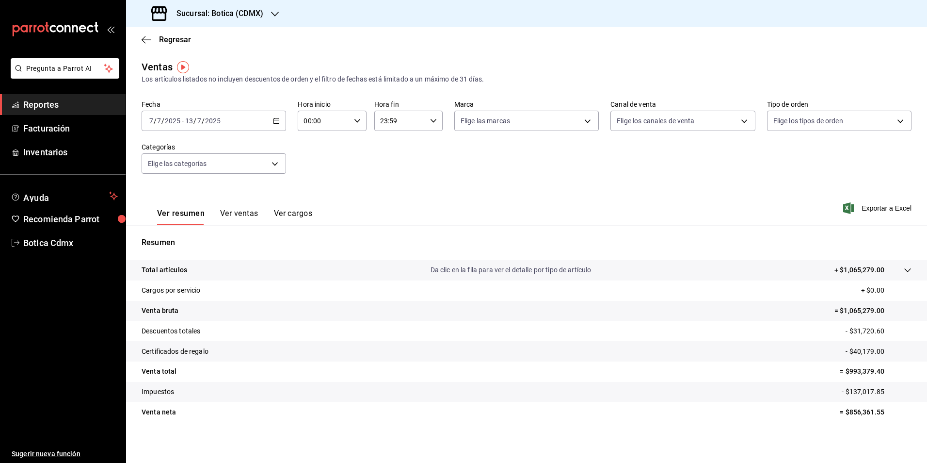
click at [273, 122] on icon "button" at bounding box center [276, 120] width 7 height 7
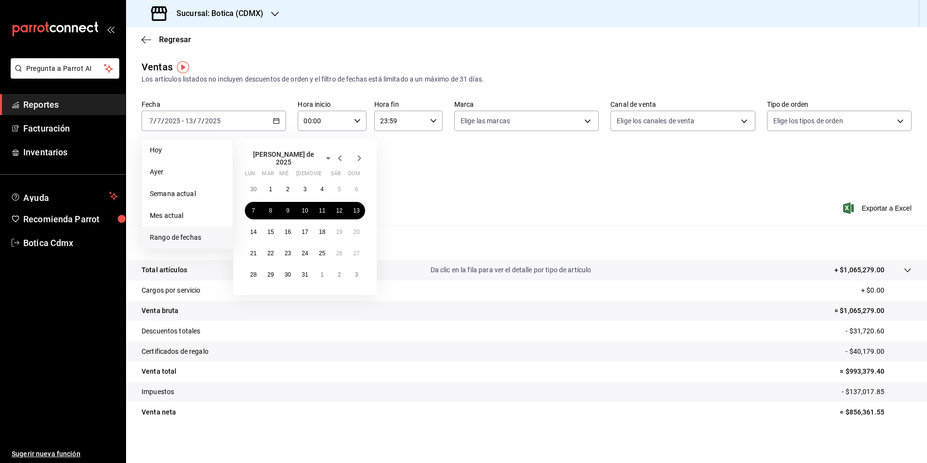
click at [358, 156] on icon "button" at bounding box center [359, 158] width 12 height 12
click at [254, 205] on abbr "4" at bounding box center [253, 206] width 3 height 7
click at [355, 204] on abbr "10" at bounding box center [356, 206] width 6 height 7
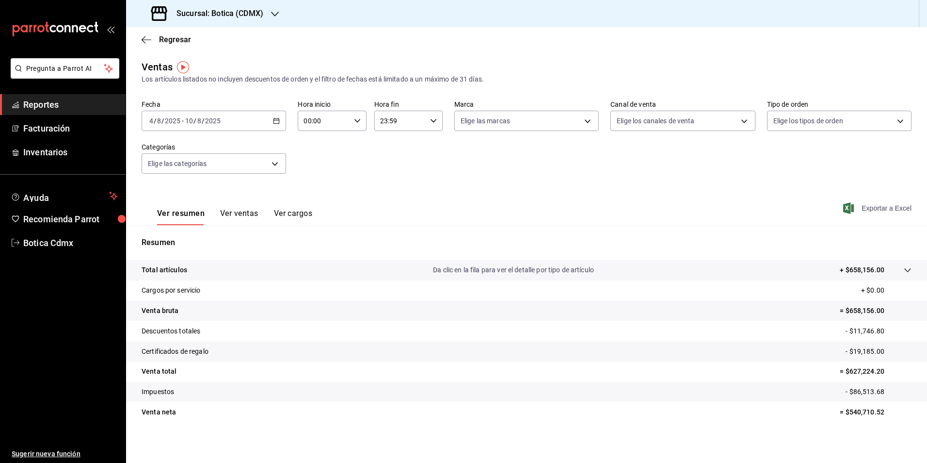
click at [872, 211] on span "Exportar a Excel" at bounding box center [878, 208] width 66 height 12
click at [40, 107] on span "Reportes" at bounding box center [70, 104] width 95 height 13
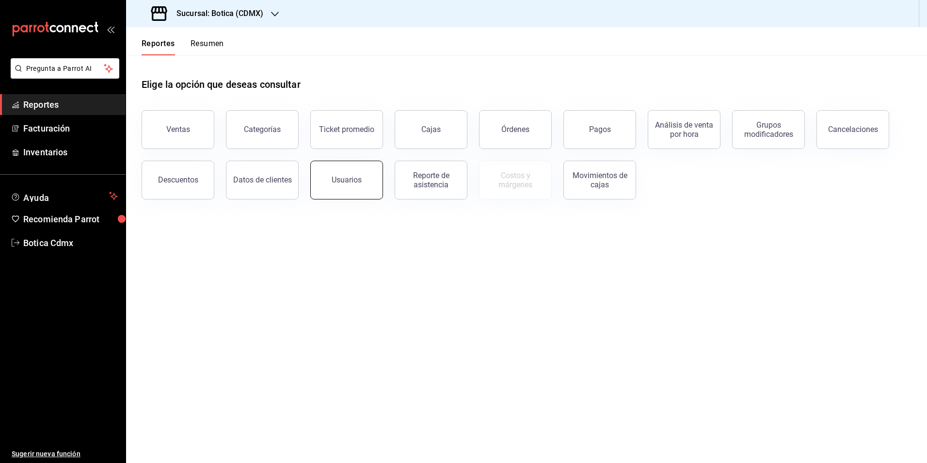
click at [337, 192] on button "Usuarios" at bounding box center [346, 179] width 73 height 39
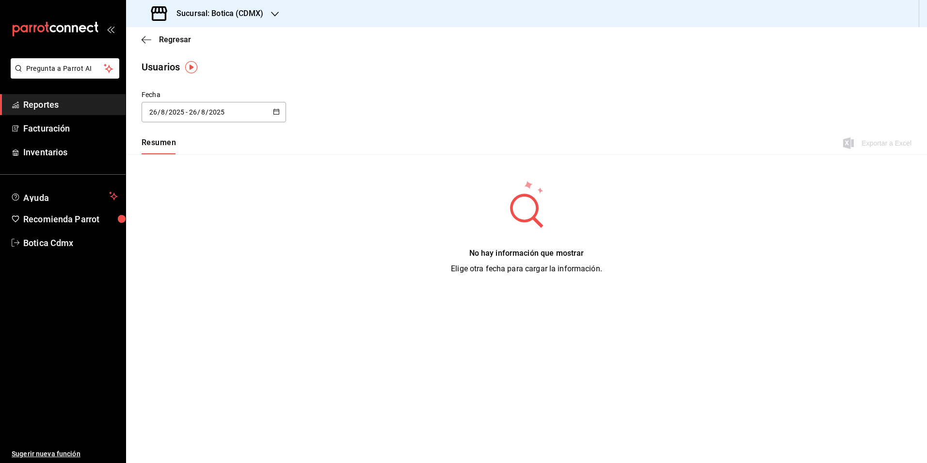
click at [280, 109] on icon "button" at bounding box center [276, 111] width 7 height 7
click at [174, 253] on li "Rango de fechas" at bounding box center [188, 252] width 92 height 22
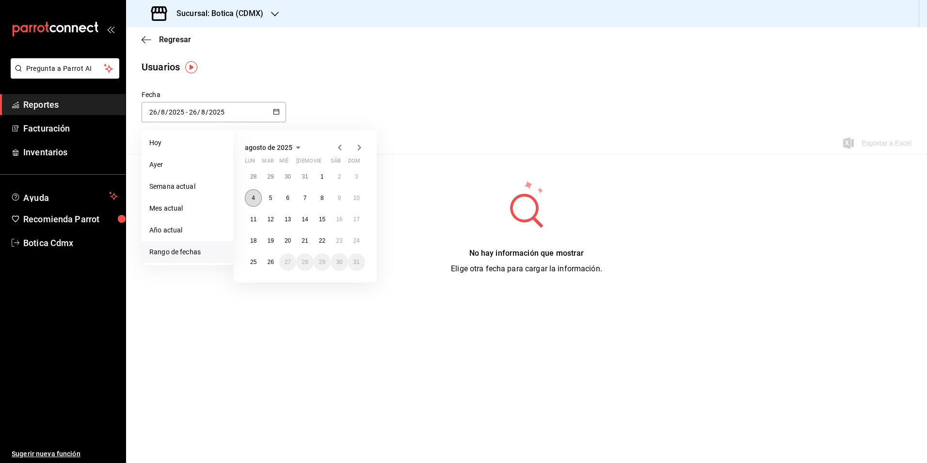
drag, startPoint x: 254, startPoint y: 197, endPoint x: 274, endPoint y: 196, distance: 19.9
click at [254, 196] on abbr "4" at bounding box center [253, 197] width 3 height 7
click at [364, 200] on button "10" at bounding box center [356, 197] width 17 height 17
type input "[DATE]"
type input "4"
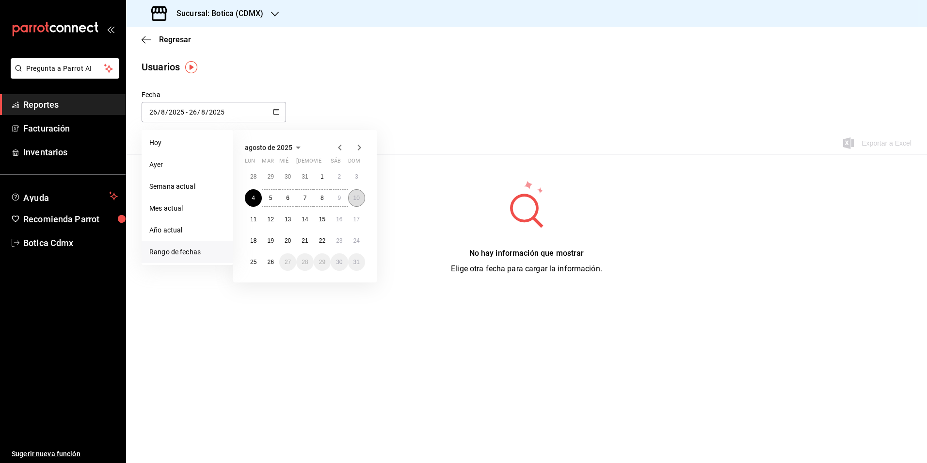
type input "[DATE]"
type input "10"
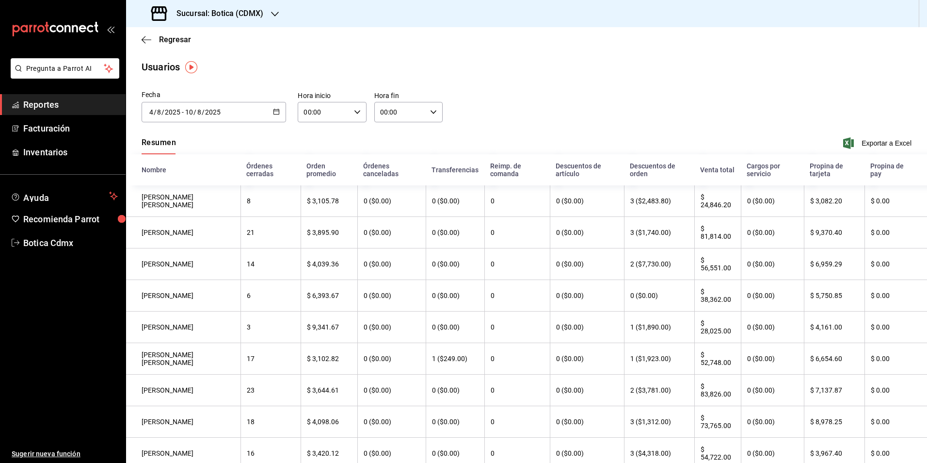
click at [354, 111] on icon "button" at bounding box center [357, 112] width 7 height 7
click at [313, 184] on span "02" at bounding box center [313, 183] width 18 height 8
type input "02:00"
click at [613, 129] on div at bounding box center [463, 231] width 927 height 463
click at [870, 144] on span "Exportar a Excel" at bounding box center [878, 143] width 66 height 12
